Goal: Task Accomplishment & Management: Manage account settings

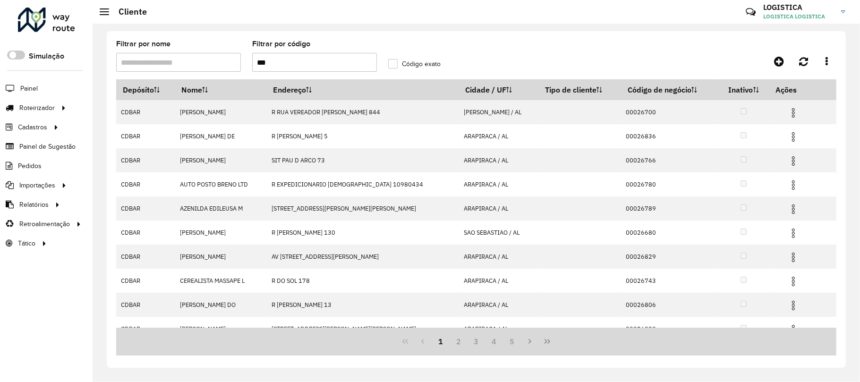
click at [571, 31] on div "Filtrar por nome Filtrar por código *** Código exato Depósito Nome Endereço Cid…" at bounding box center [476, 199] width 739 height 337
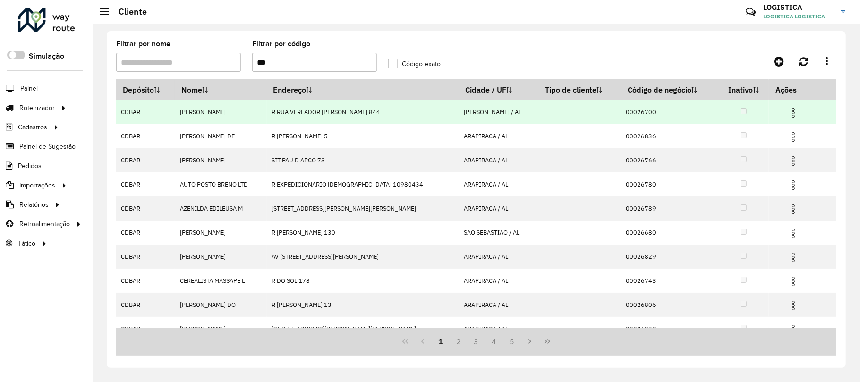
click at [790, 110] on img at bounding box center [793, 112] width 11 height 11
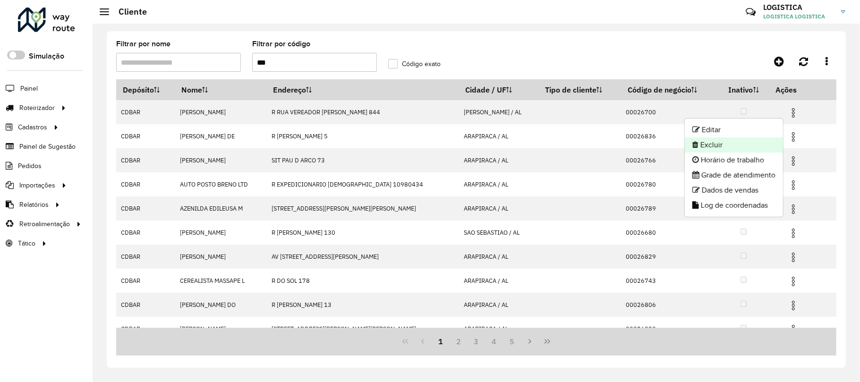
click at [739, 146] on li "Excluir" at bounding box center [734, 144] width 98 height 15
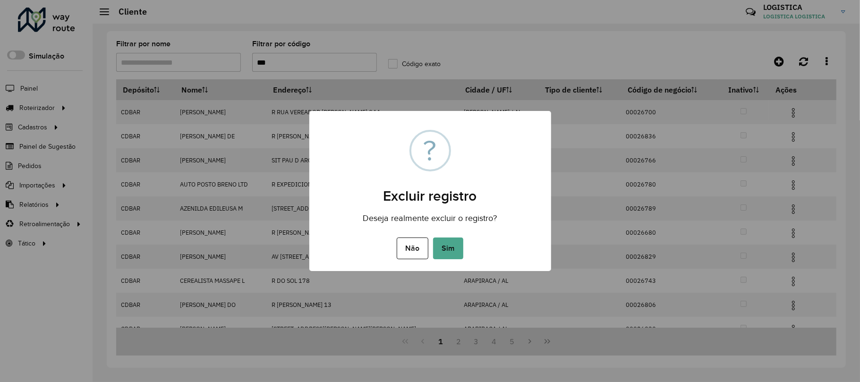
click at [433, 238] on button "Sim" at bounding box center [448, 249] width 30 height 22
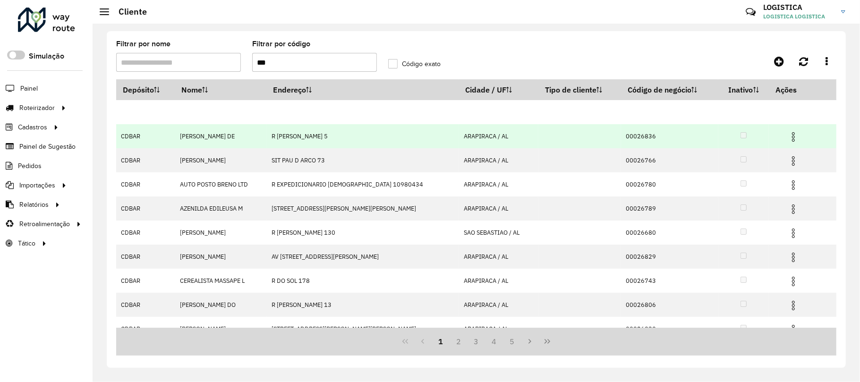
click at [790, 135] on img at bounding box center [793, 136] width 11 height 11
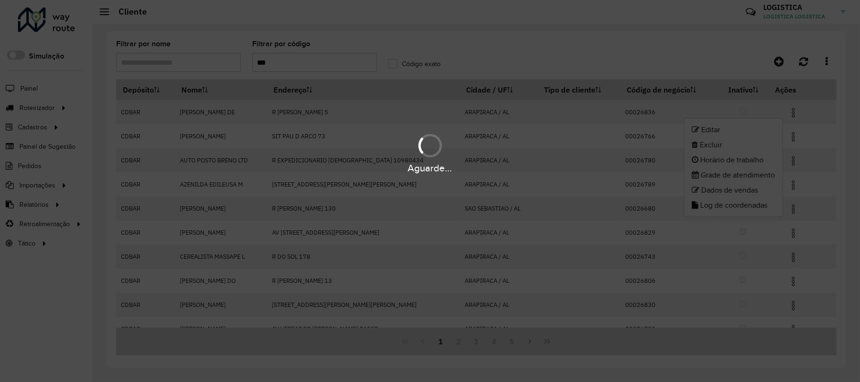
click at [728, 144] on div "Aguarde..." at bounding box center [430, 152] width 860 height 45
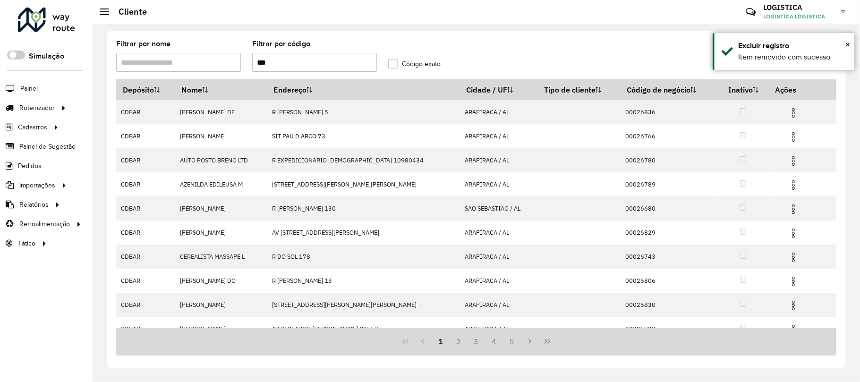
click at [789, 140] on img at bounding box center [793, 136] width 11 height 11
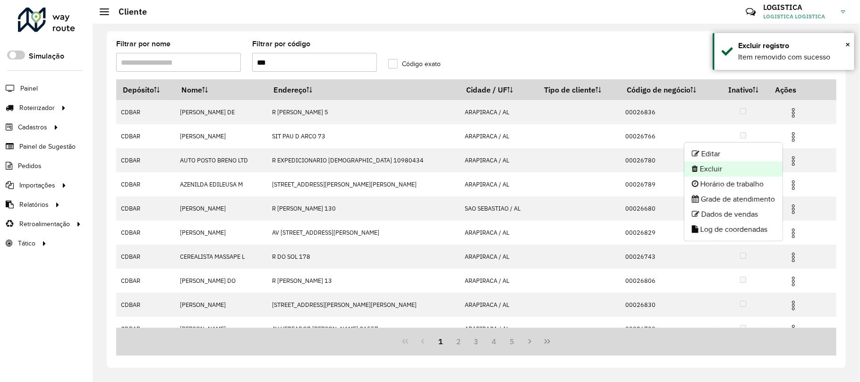
click at [711, 172] on li "Excluir" at bounding box center [733, 168] width 98 height 15
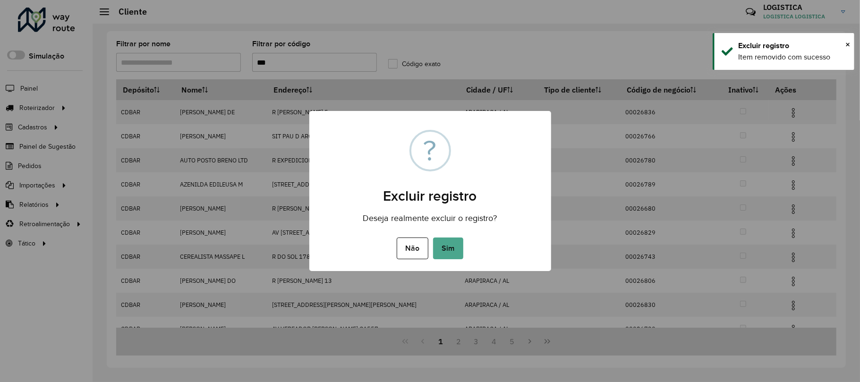
click at [433, 238] on button "Sim" at bounding box center [448, 249] width 30 height 22
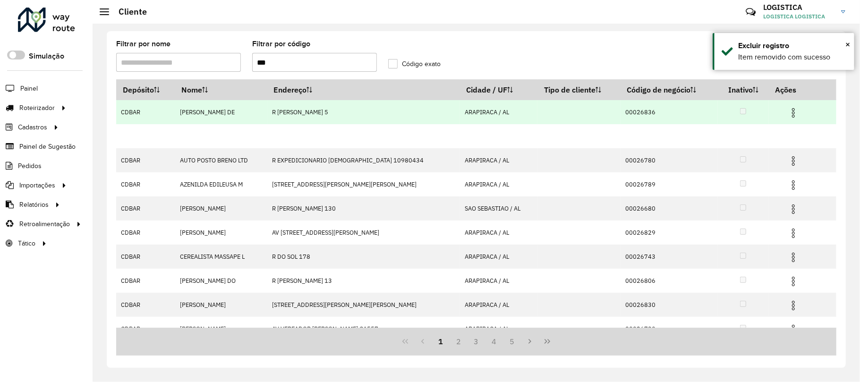
click at [788, 111] on img at bounding box center [793, 112] width 11 height 11
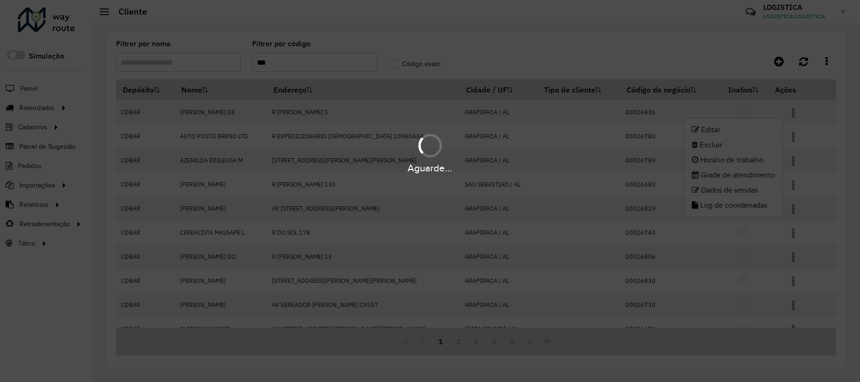
click at [714, 146] on div "Aguarde..." at bounding box center [430, 152] width 860 height 45
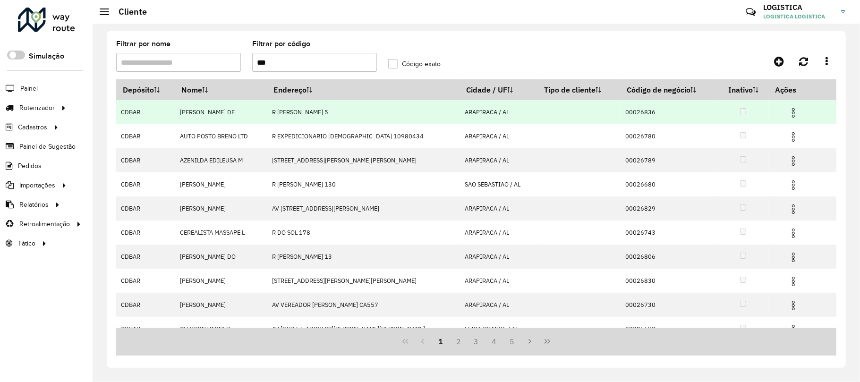
click at [788, 117] on img at bounding box center [793, 112] width 11 height 11
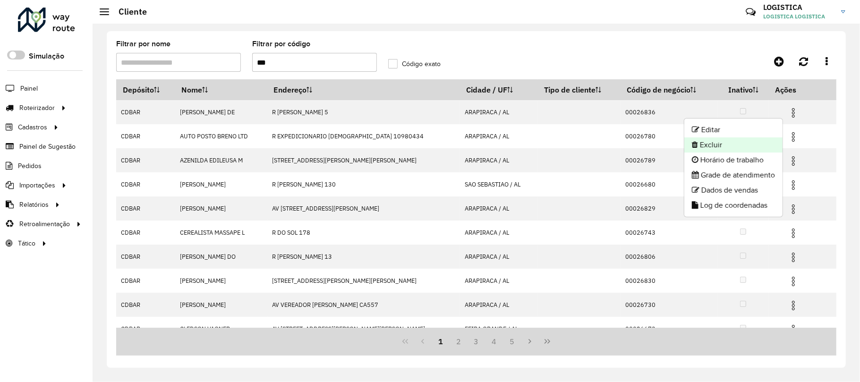
click at [733, 148] on li "Excluir" at bounding box center [733, 144] width 98 height 15
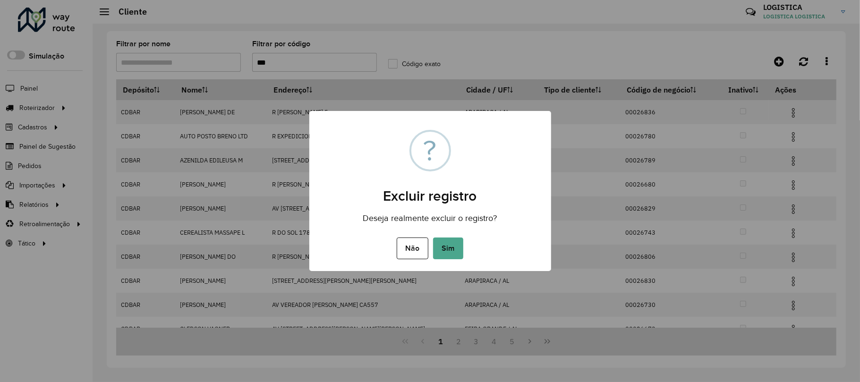
click at [433, 238] on button "Sim" at bounding box center [448, 249] width 30 height 22
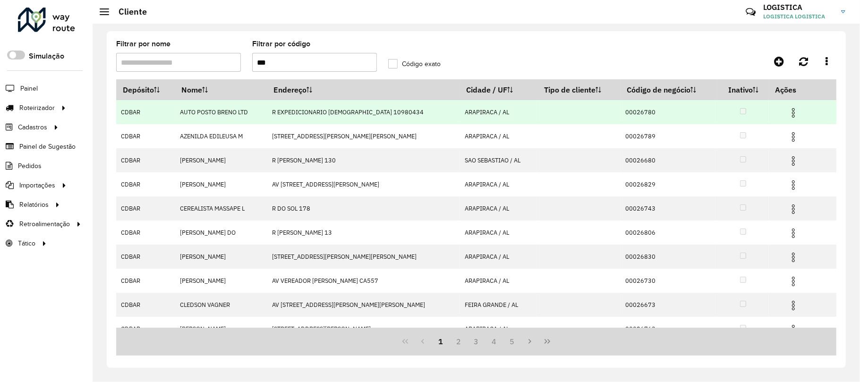
click at [790, 114] on img at bounding box center [793, 112] width 11 height 11
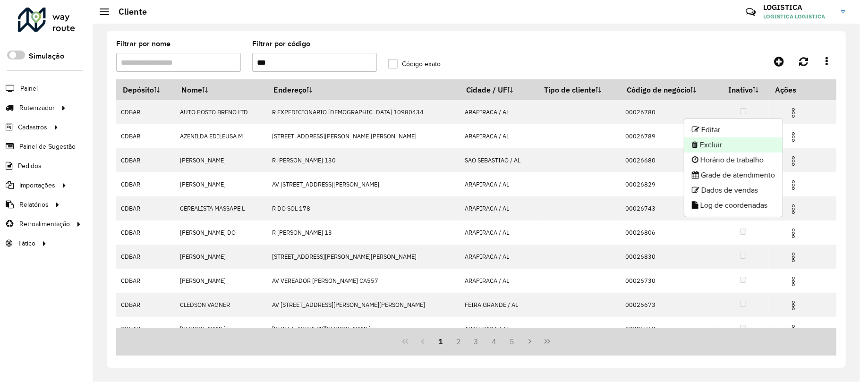
click at [729, 148] on li "Excluir" at bounding box center [733, 144] width 98 height 15
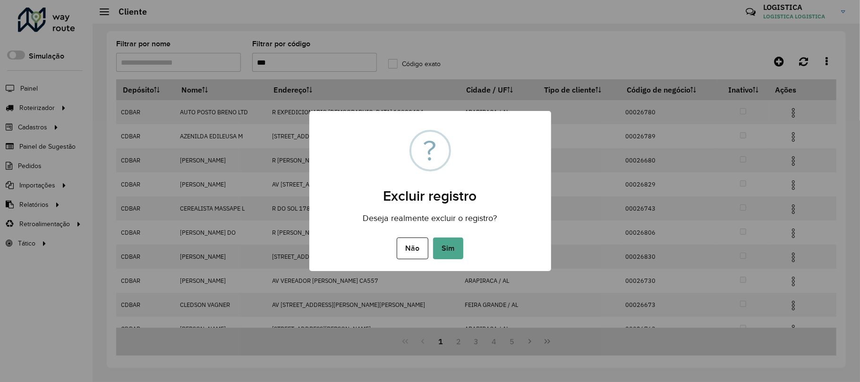
click at [433, 238] on button "Sim" at bounding box center [448, 249] width 30 height 22
